Goal: Navigation & Orientation: Find specific page/section

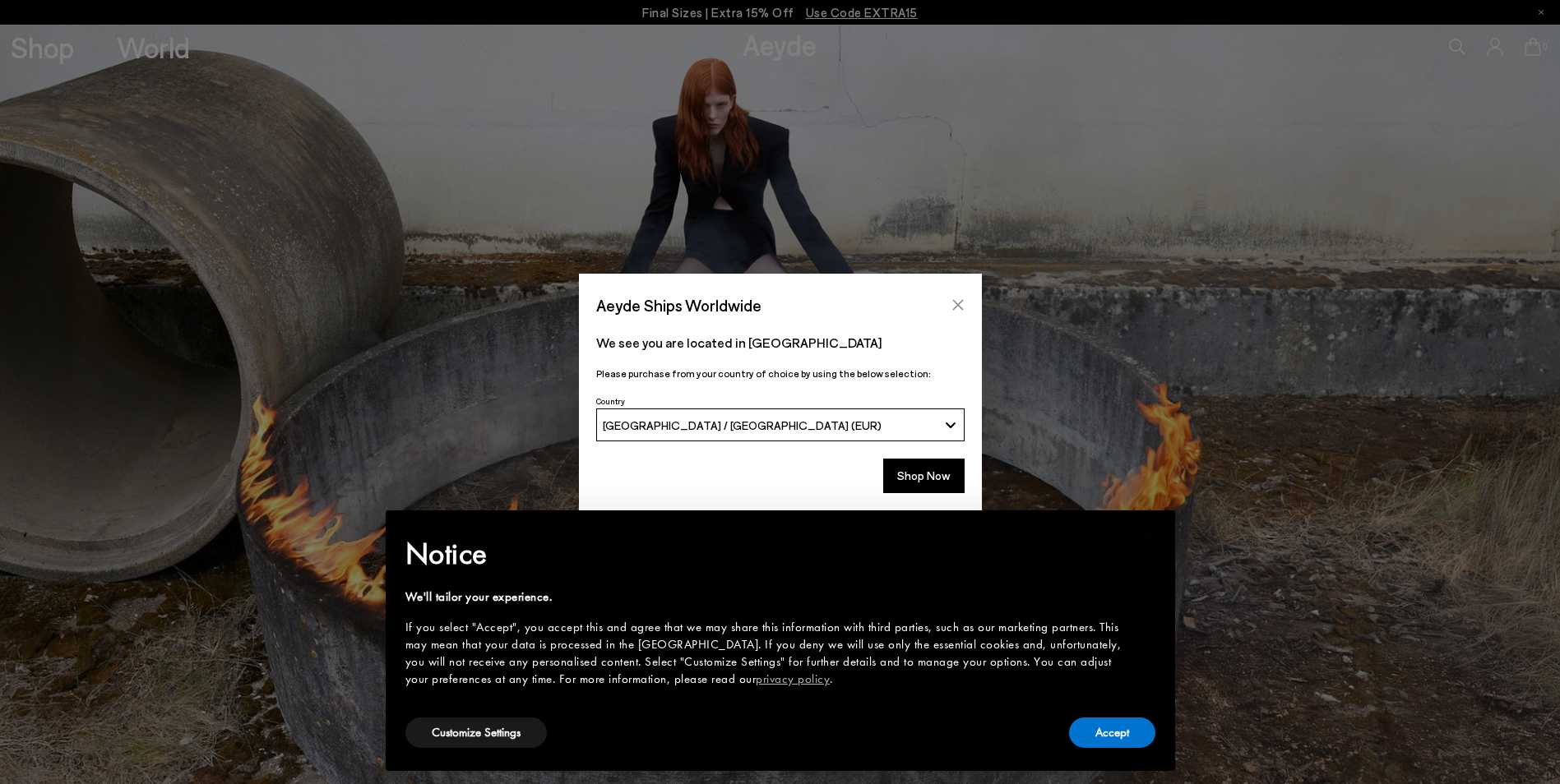
click at [959, 300] on icon "Close" at bounding box center [958, 305] width 13 height 13
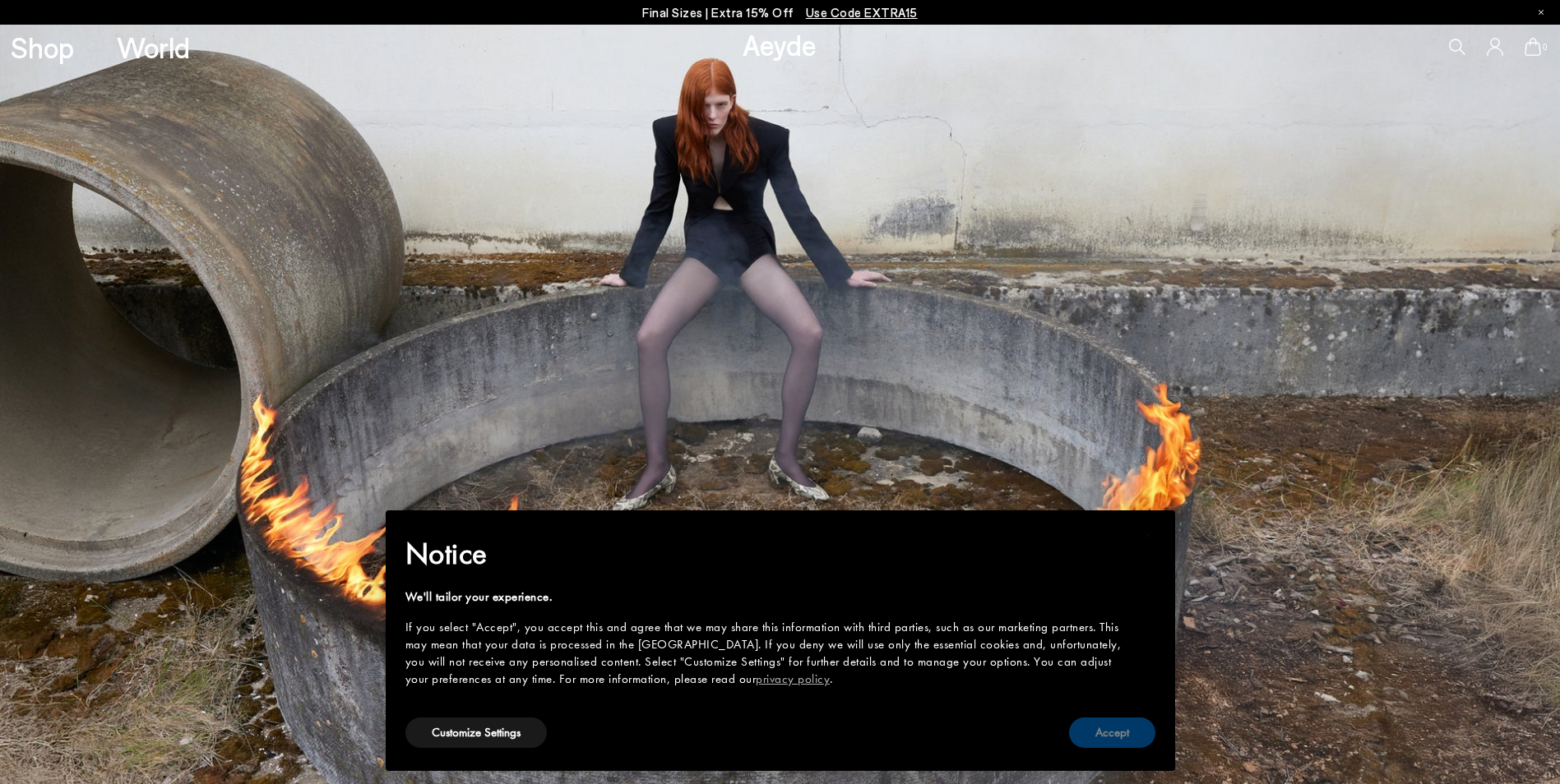
click at [1122, 728] on button "Accept" at bounding box center [1112, 733] width 86 height 31
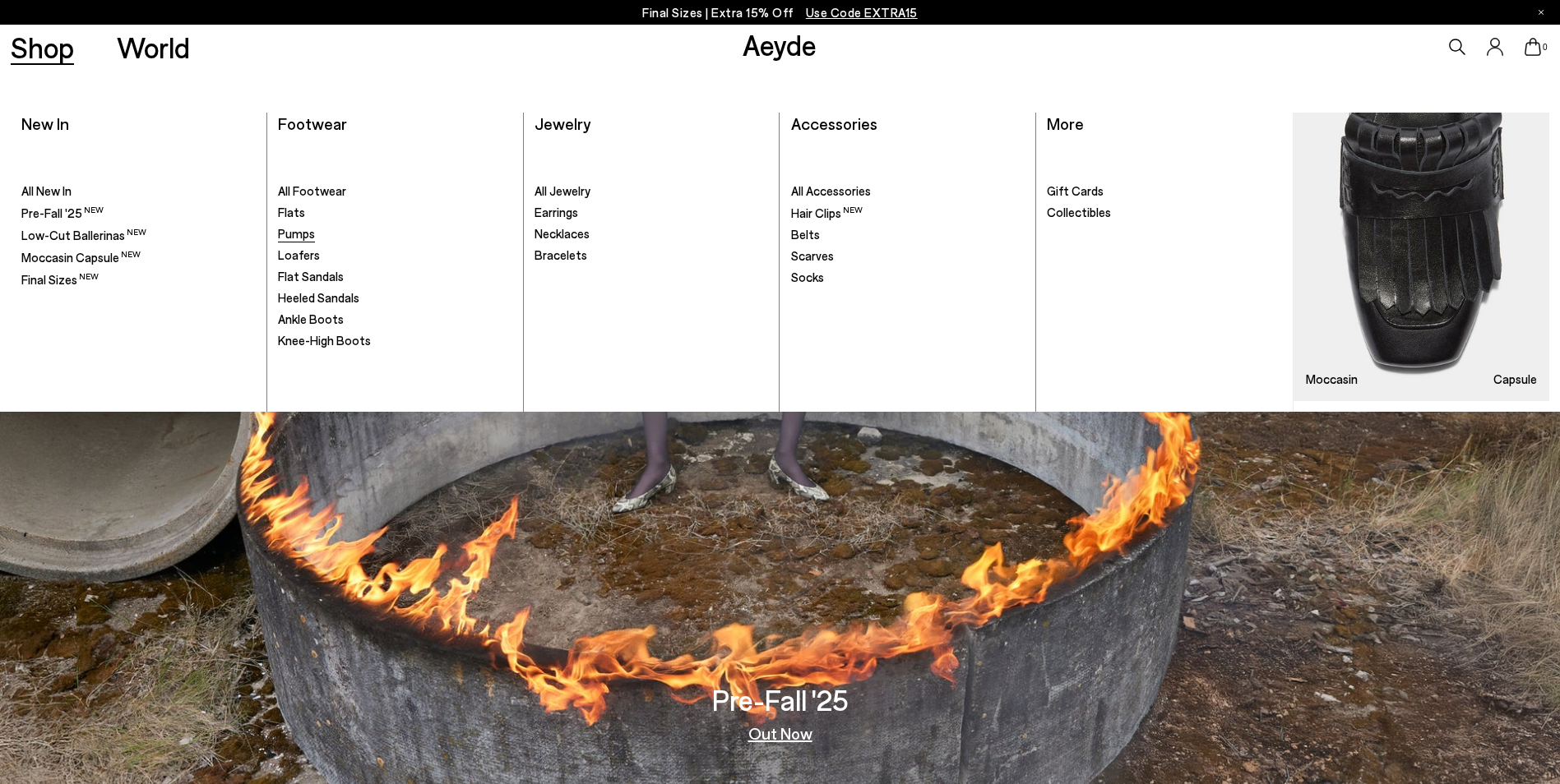
click at [295, 235] on span "Pumps" at bounding box center [296, 233] width 37 height 15
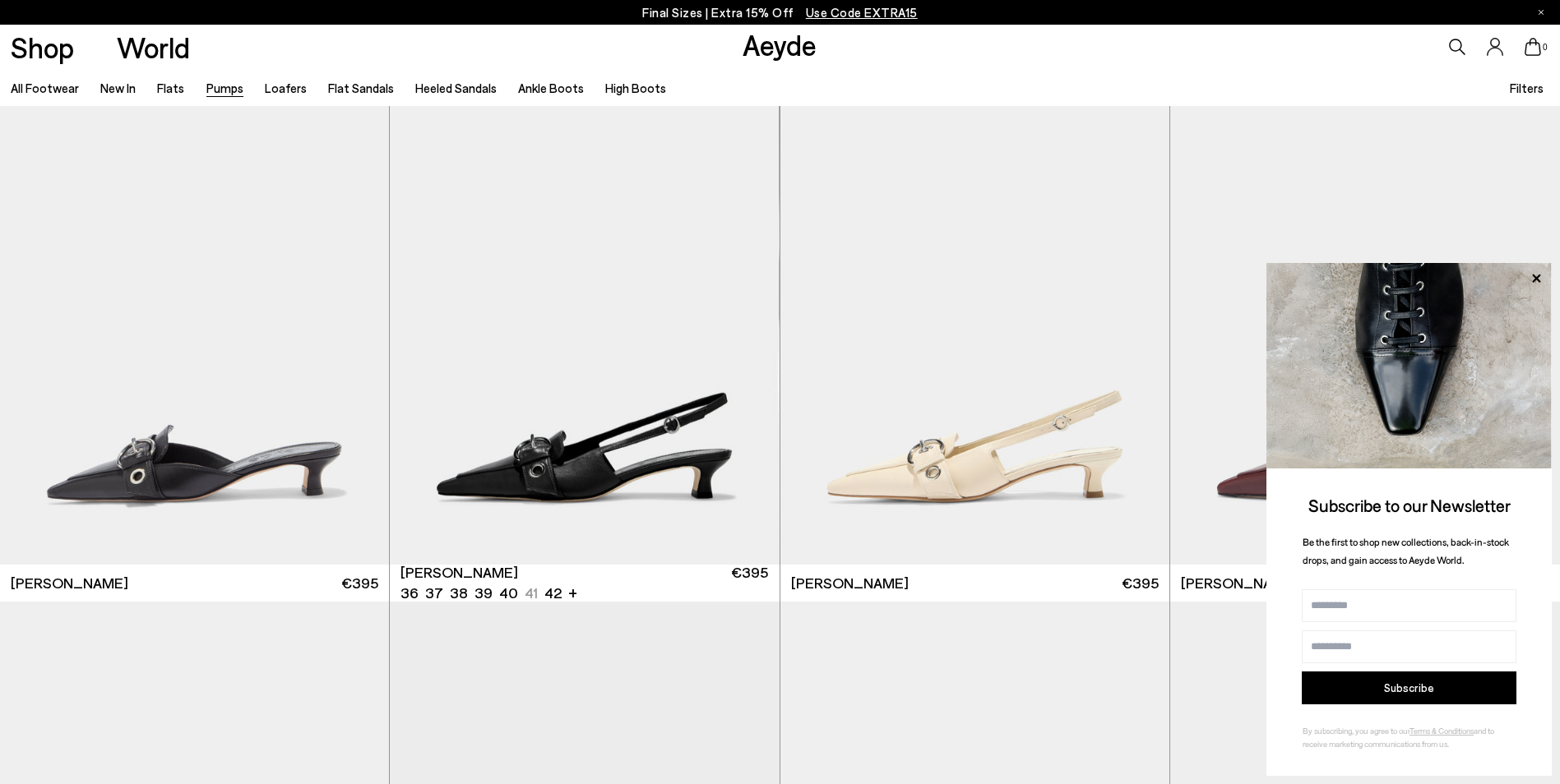
scroll to position [3717, 0]
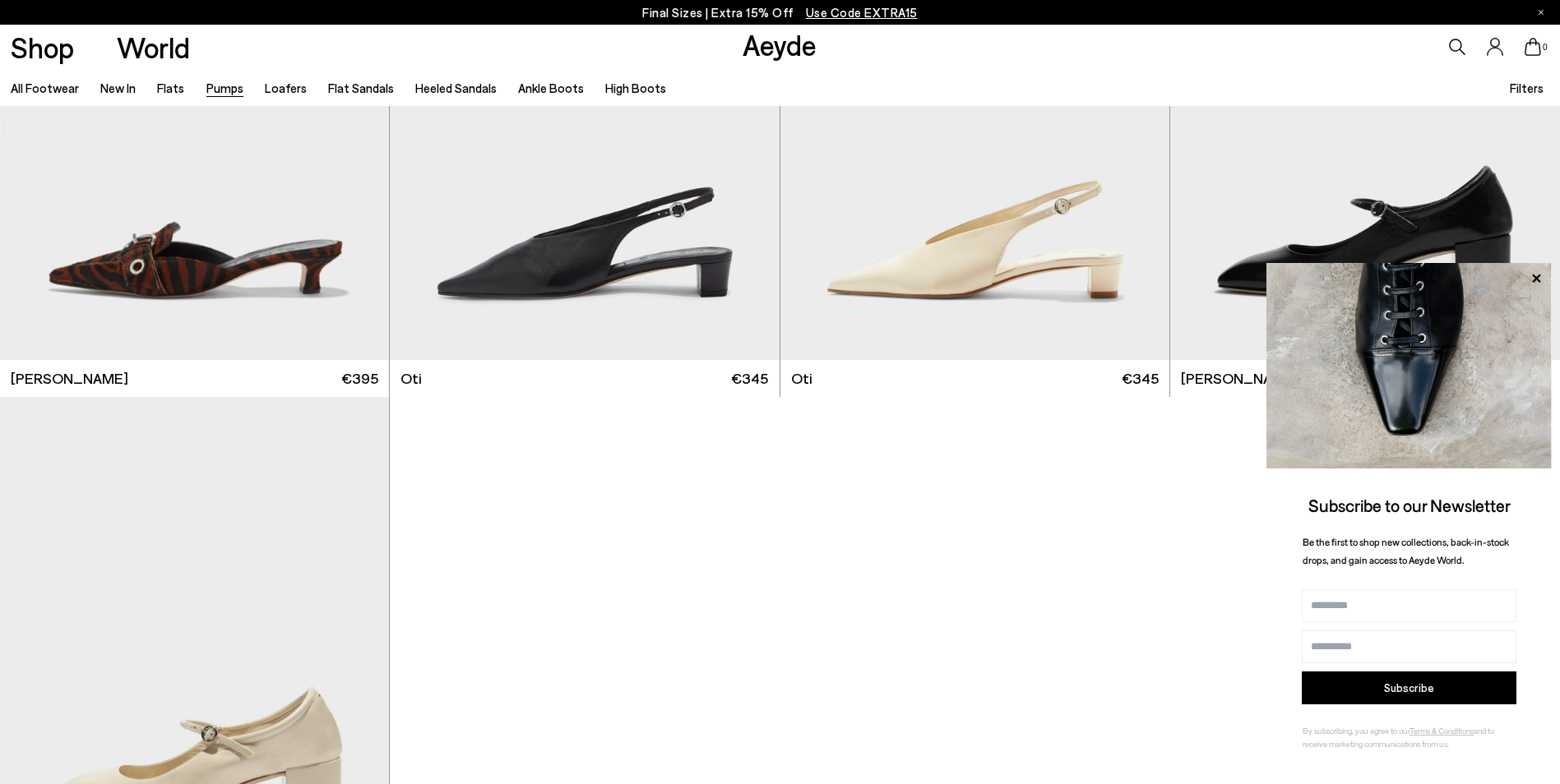
scroll to position [8649, 0]
drag, startPoint x: 420, startPoint y: 81, endPoint x: 415, endPoint y: 92, distance: 12.1
click at [416, 92] on link "Heeled Sandals" at bounding box center [456, 88] width 81 height 15
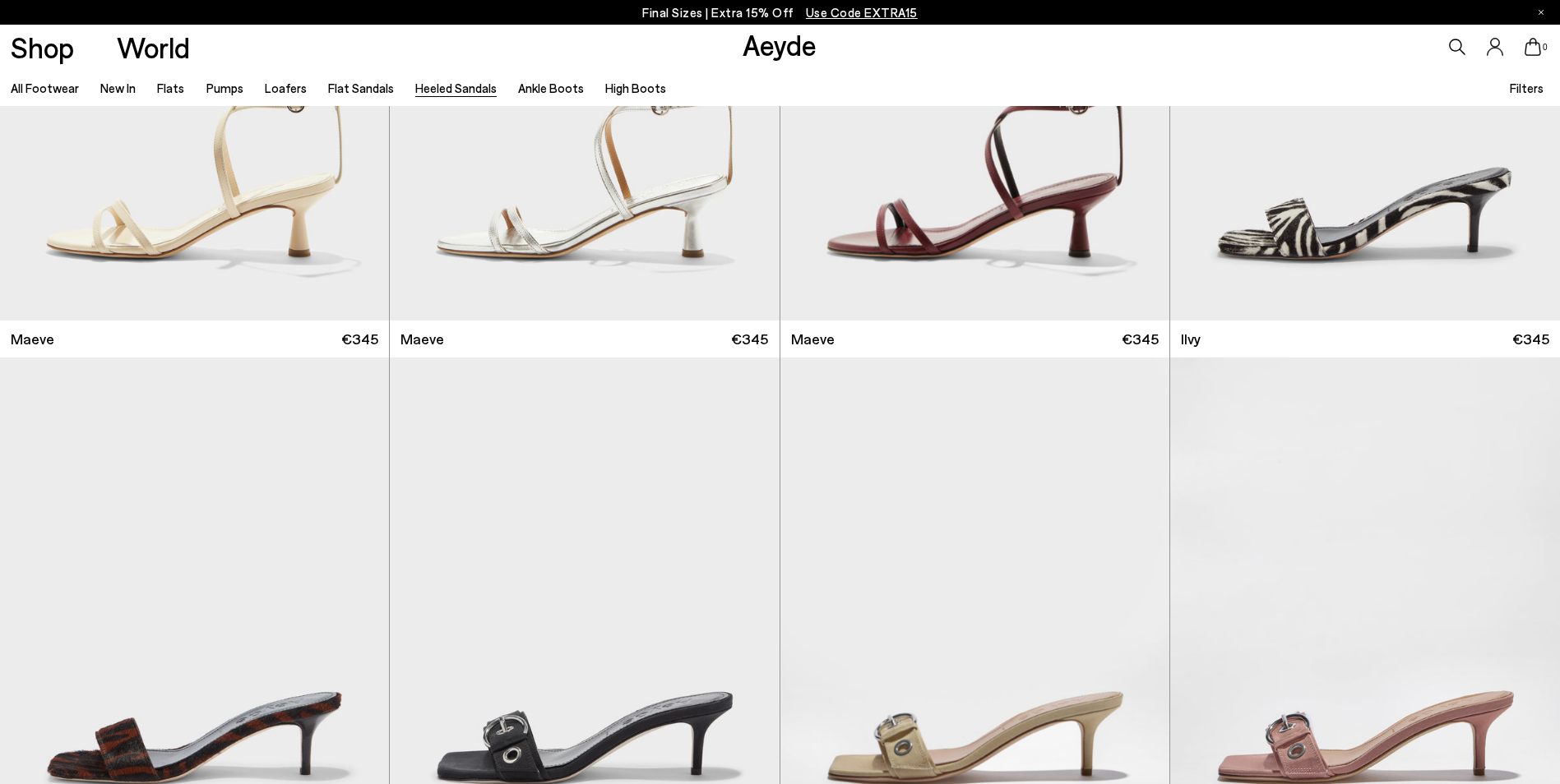
scroll to position [3216, 0]
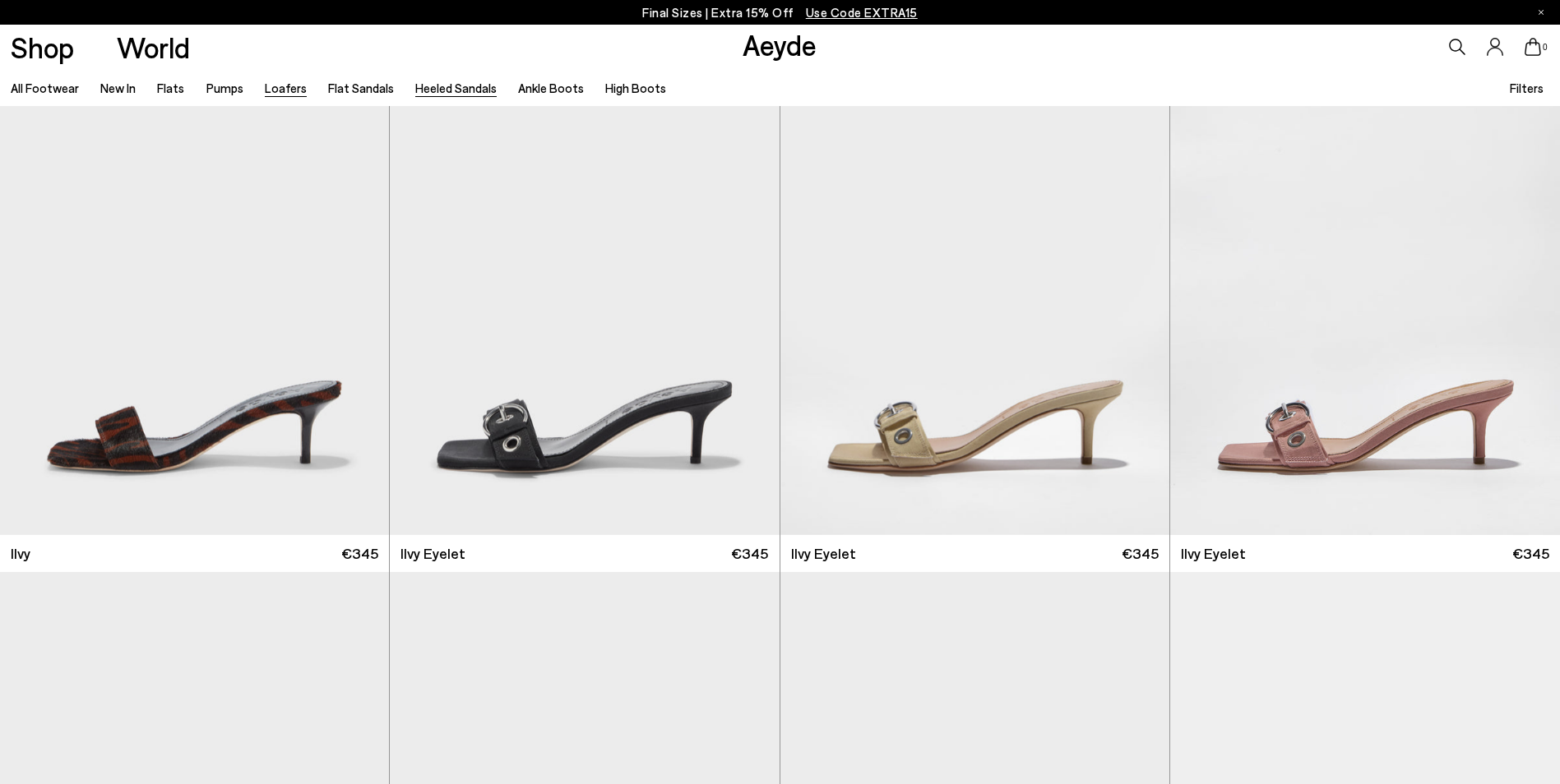
click at [283, 83] on link "Loafers" at bounding box center [285, 88] width 42 height 15
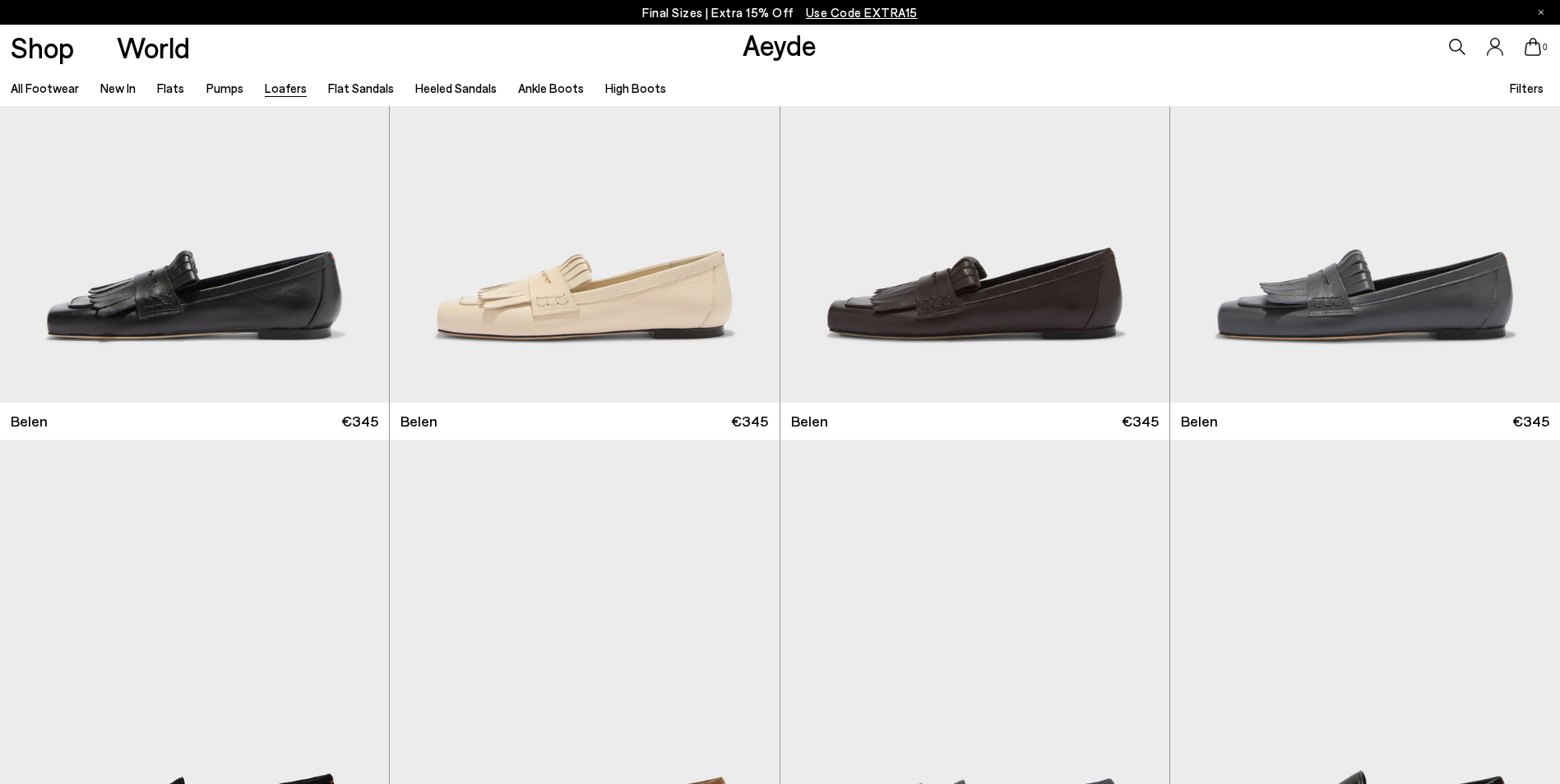
scroll to position [273, 0]
